Goal: Information Seeking & Learning: Learn about a topic

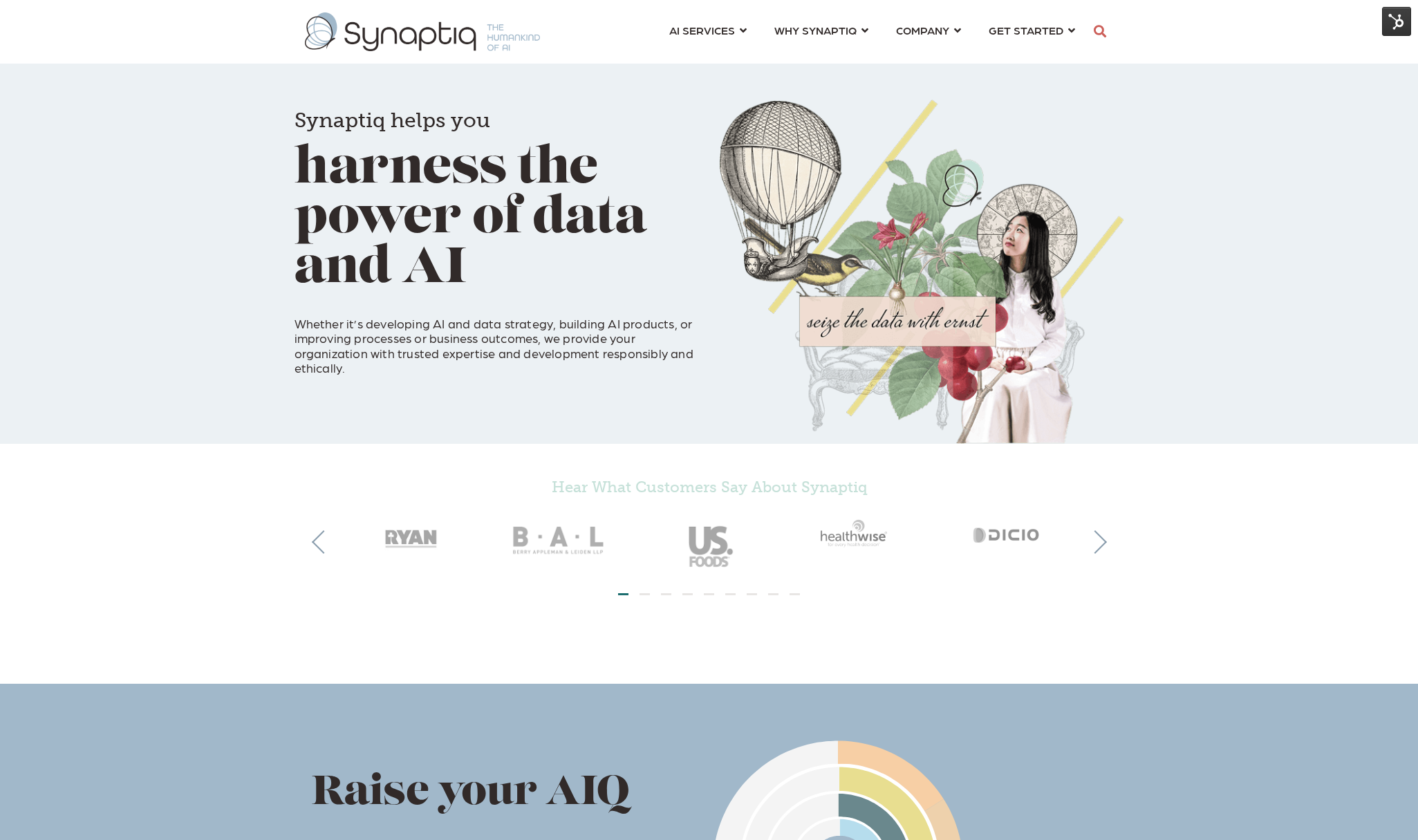
scroll to position [0, 6]
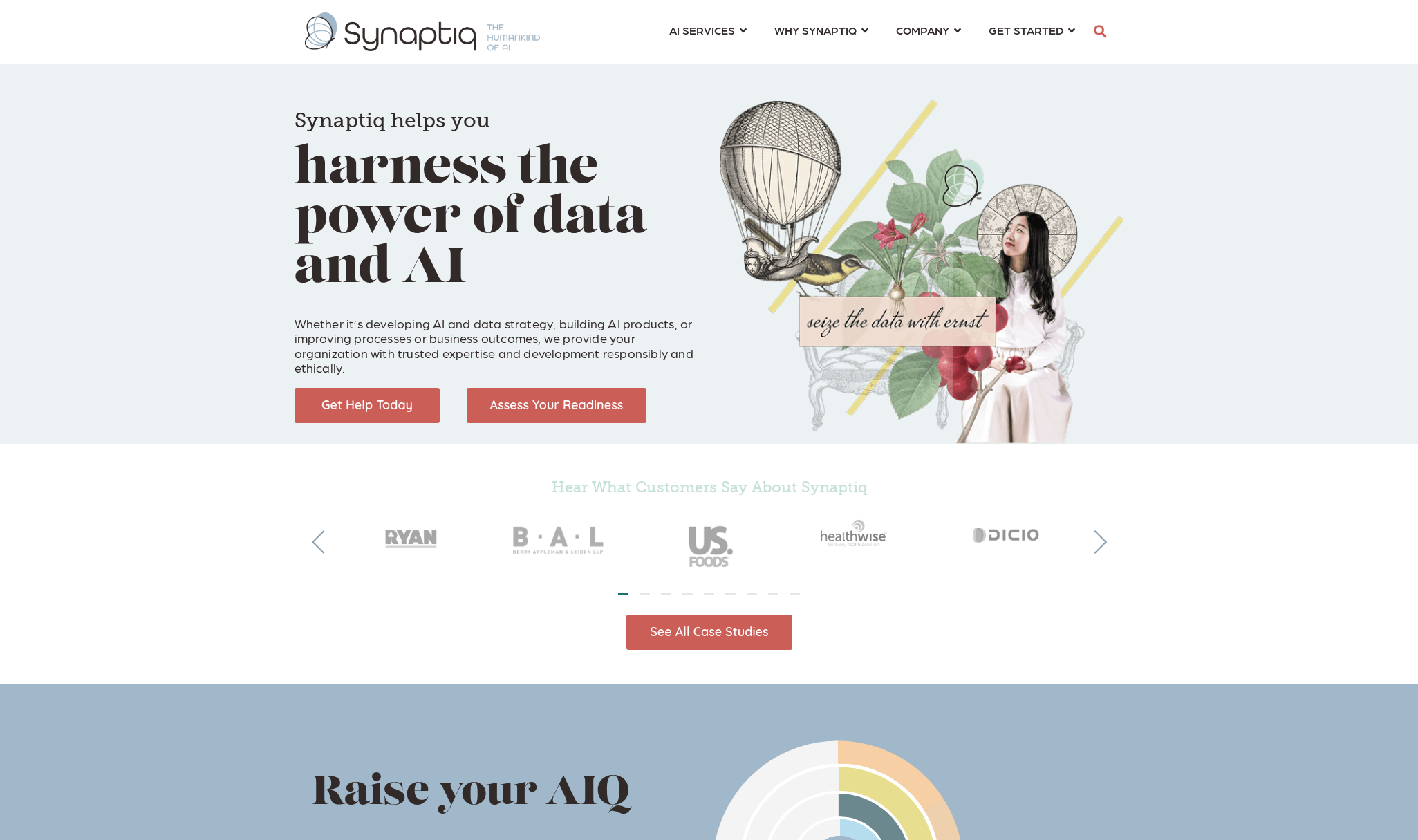
scroll to position [0, 6]
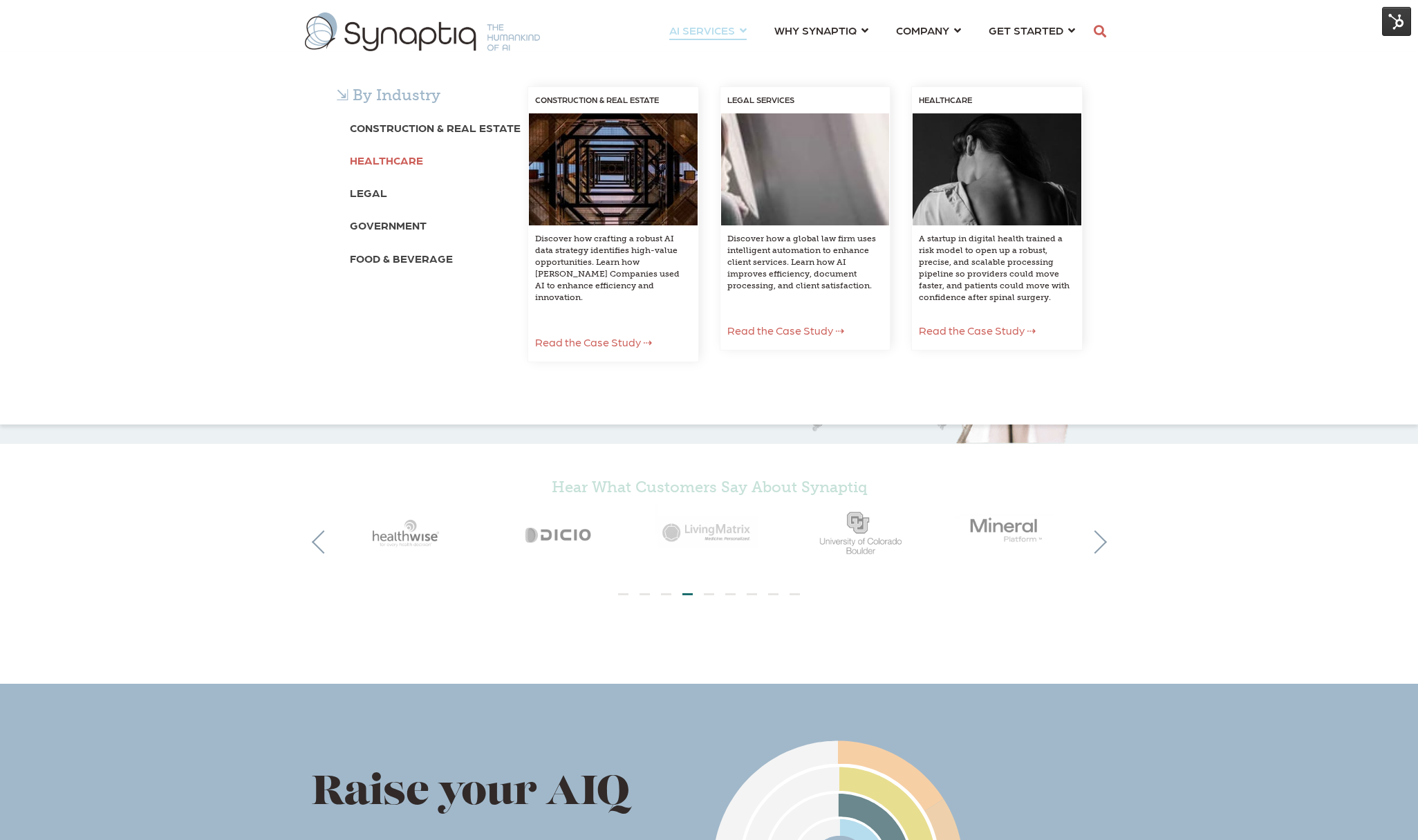
click at [394, 158] on b "Healthcare" at bounding box center [387, 160] width 73 height 13
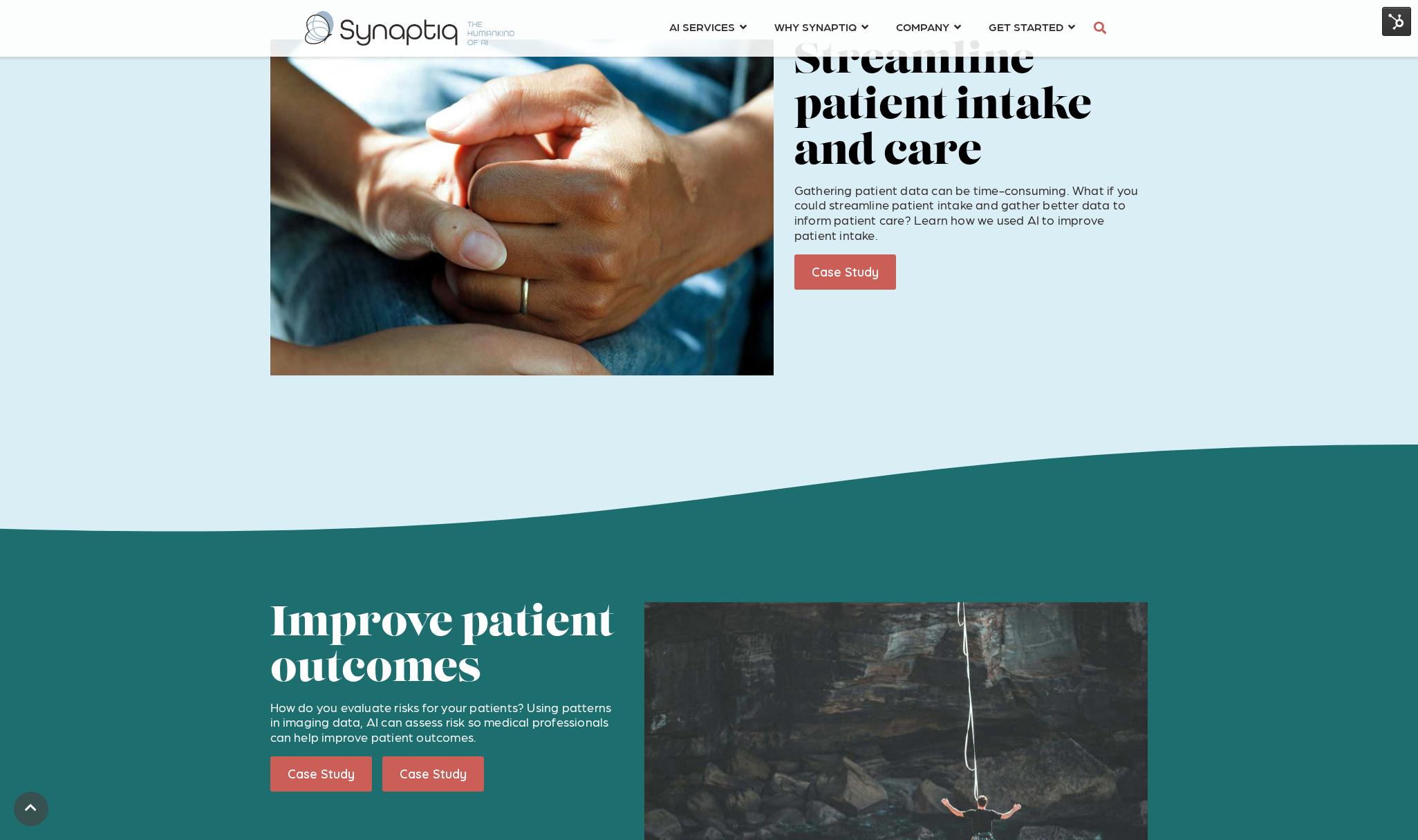
scroll to position [450, 0]
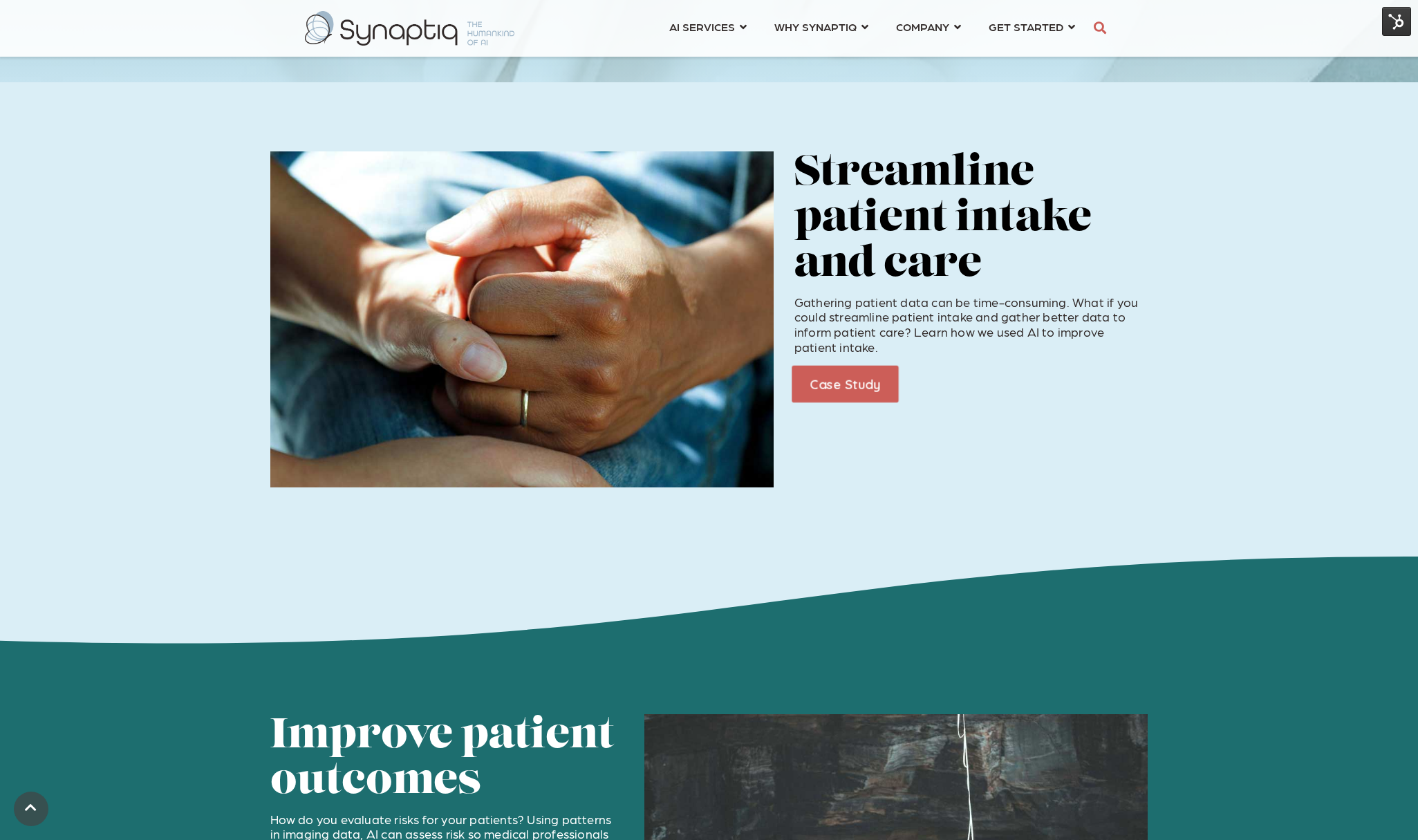
click at [865, 382] on link "Case Study" at bounding box center [845, 384] width 106 height 37
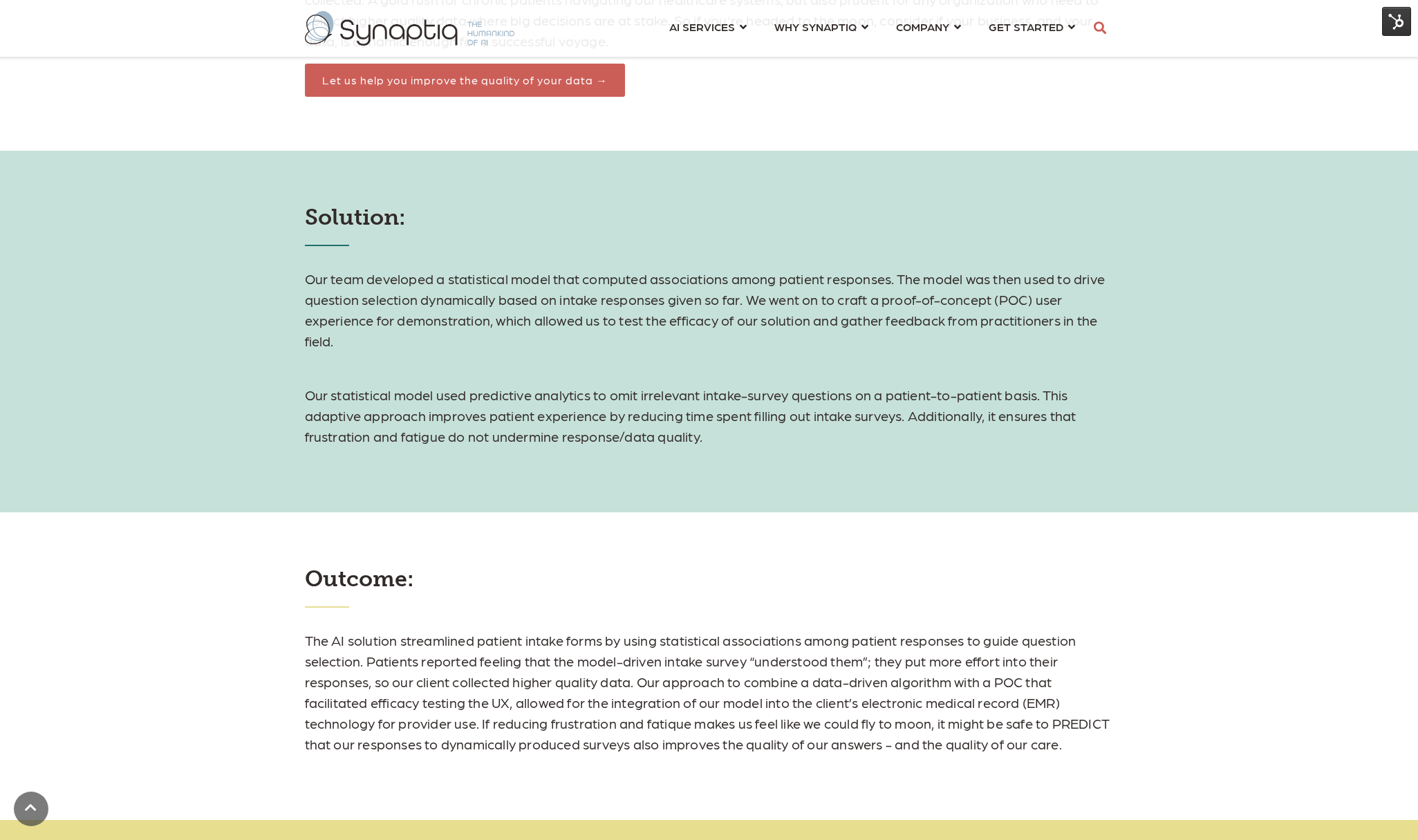
scroll to position [1590, 0]
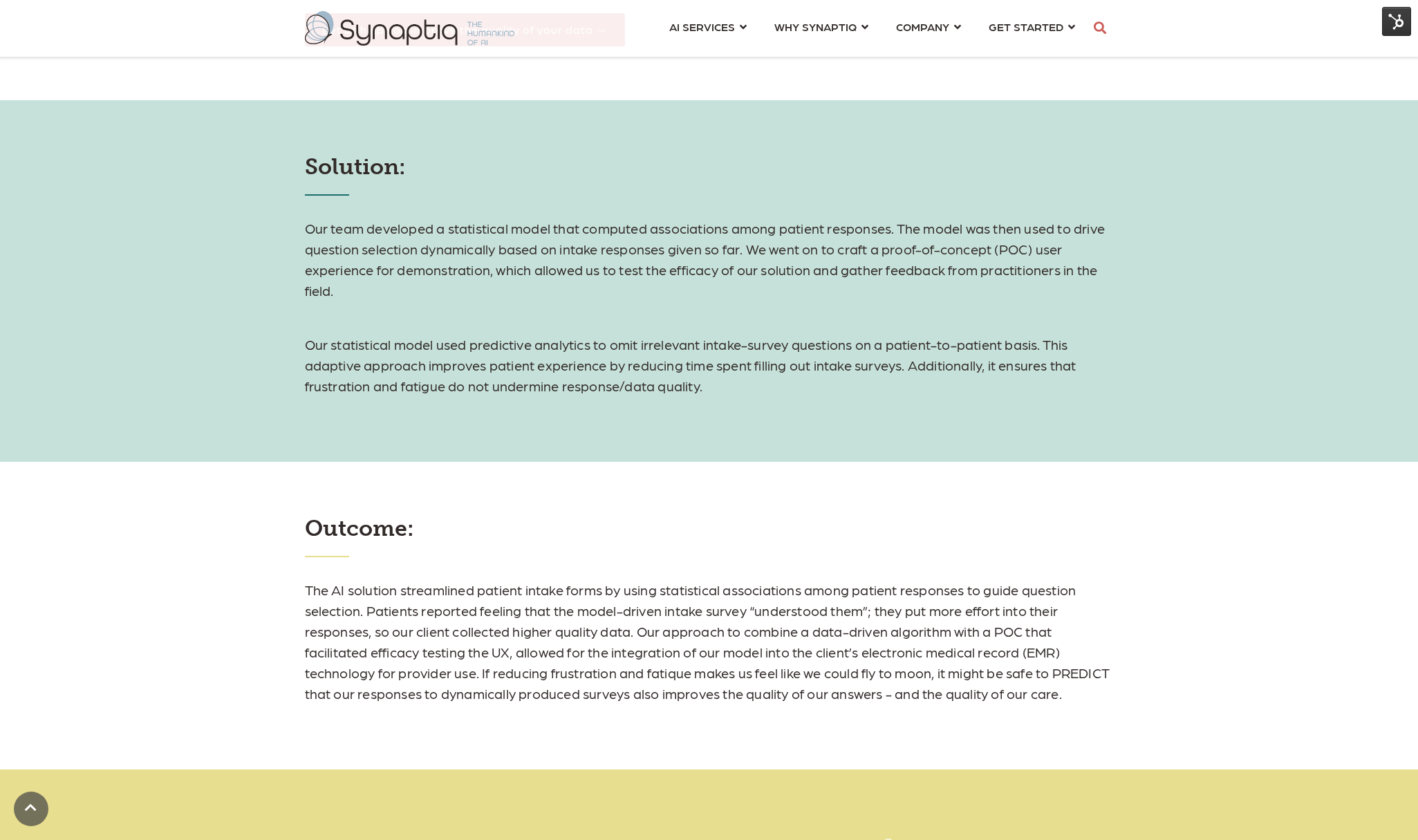
click at [504, 703] on p "The AI solution streamlined patient intake forms by using statistical associati…" at bounding box center [710, 641] width 809 height 124
click at [1086, 396] on div "Solution: Our team developed a statistical model that computed associations amo…" at bounding box center [709, 280] width 1418 height 361
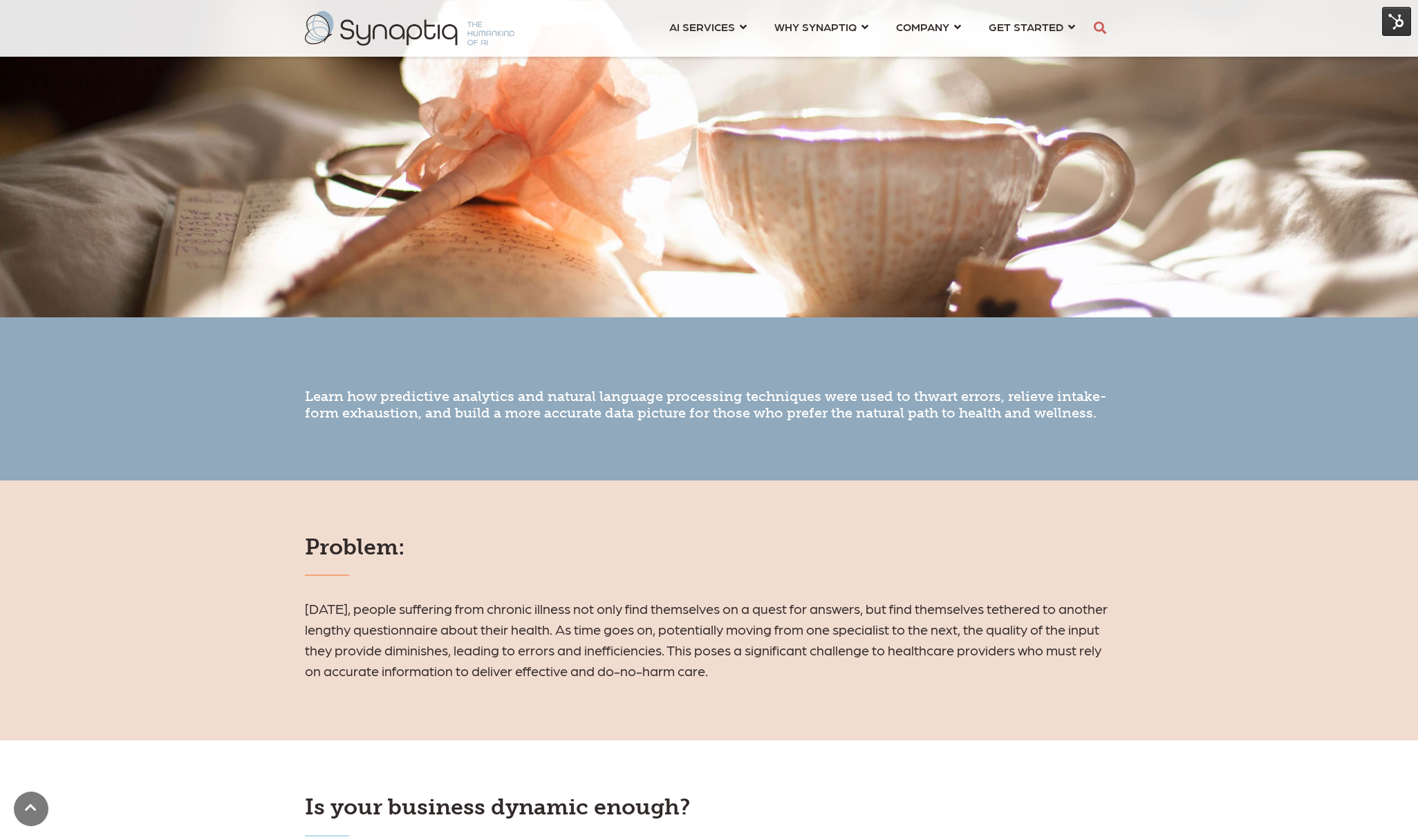
scroll to position [505, 0]
